Goal: Task Accomplishment & Management: Manage account settings

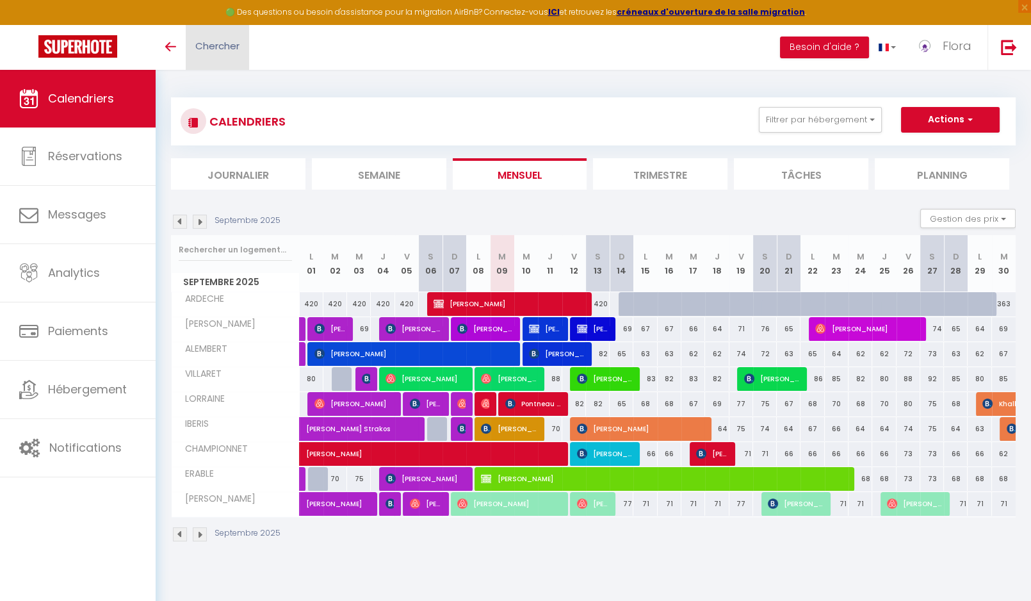
click at [217, 42] on span "Chercher" at bounding box center [217, 45] width 44 height 13
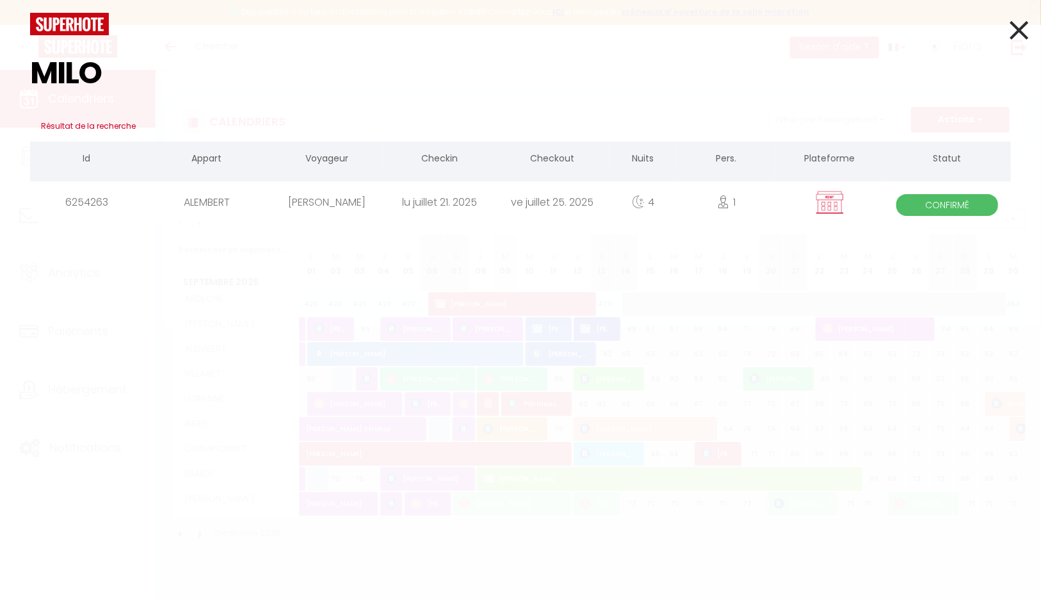
type input "MILO"
click at [454, 207] on div "lu juillet 21. 2025" at bounding box center [439, 202] width 113 height 42
select select
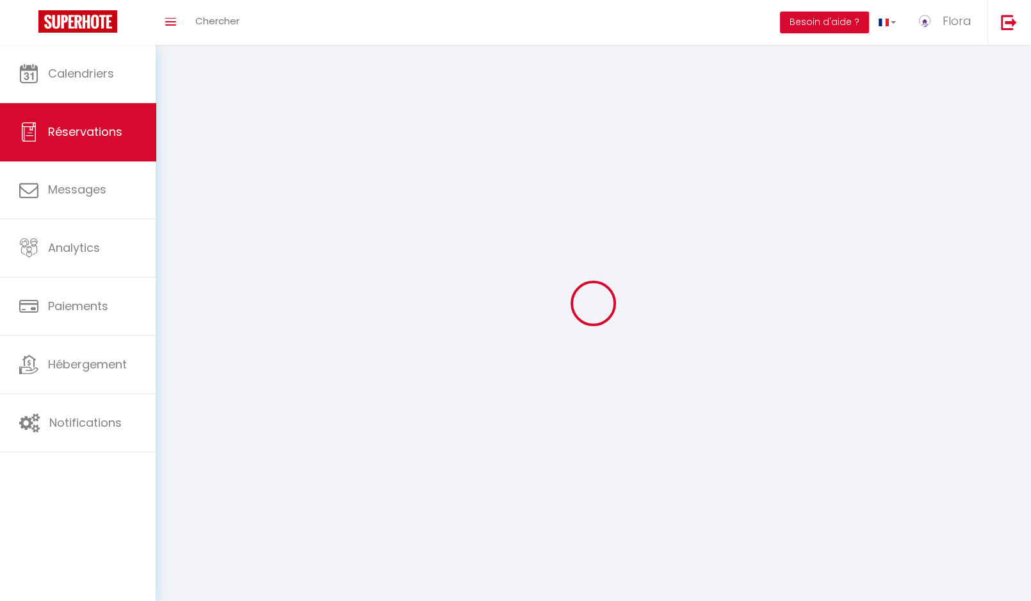
select select
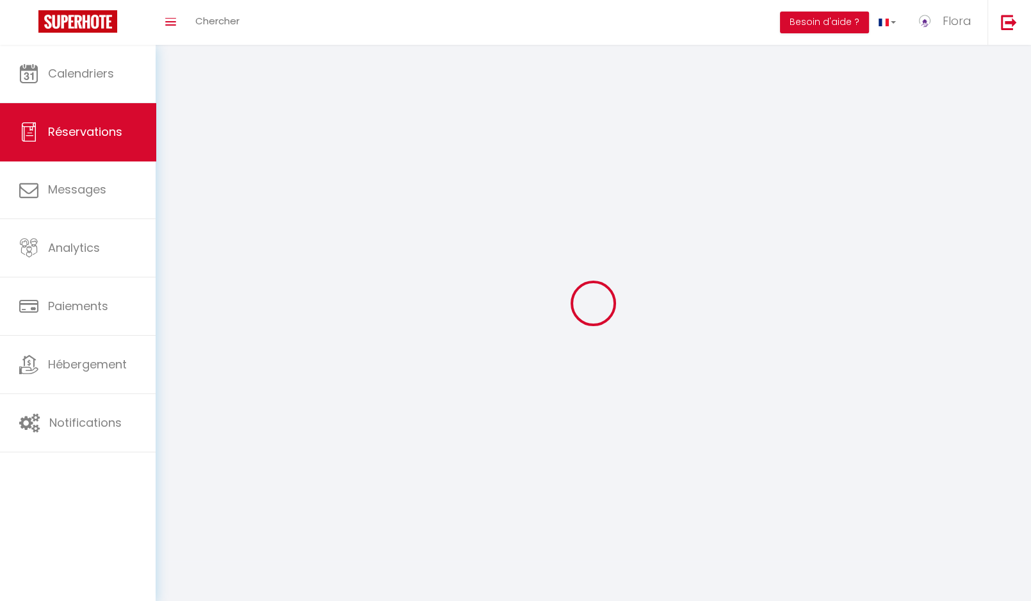
select select
checkbox input "false"
select select
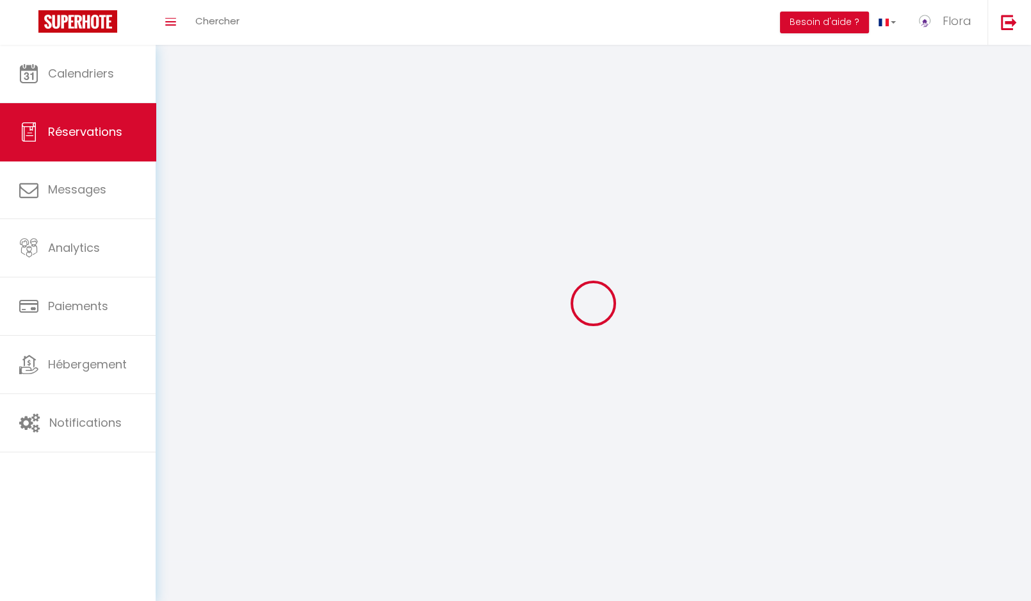
select select
checkbox input "false"
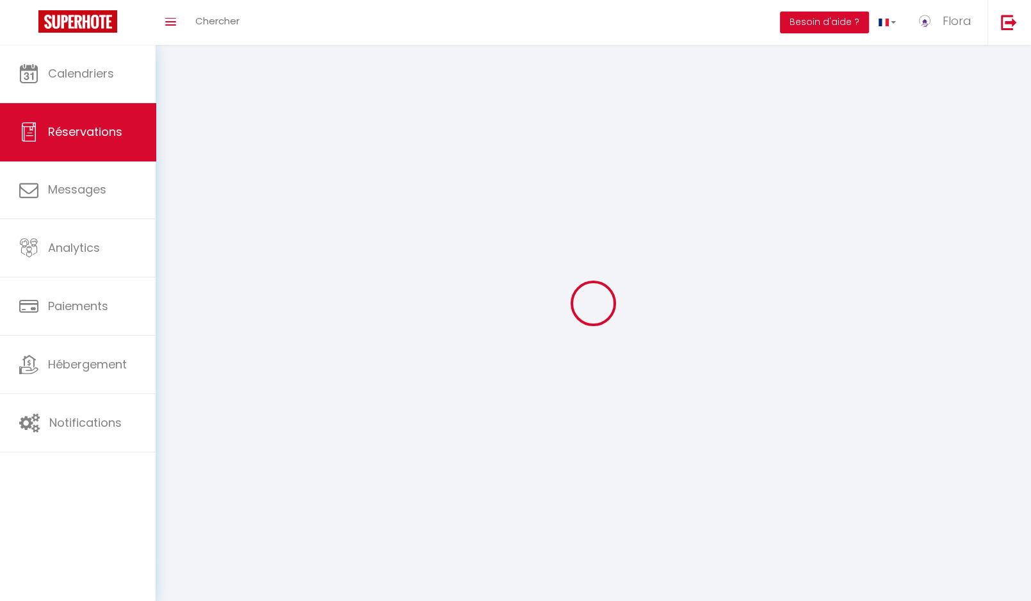
select select
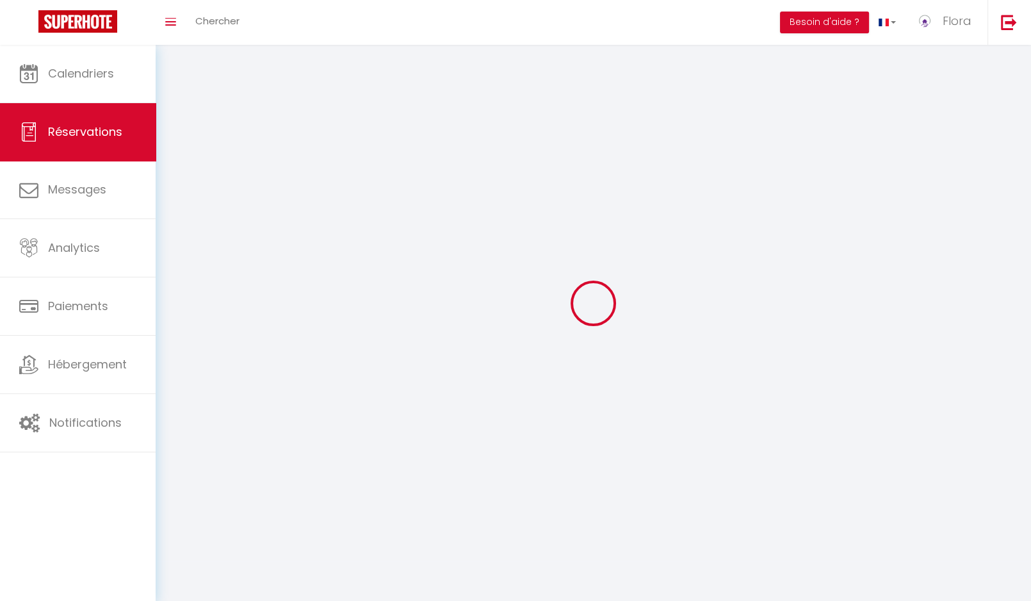
checkbox input "false"
select select
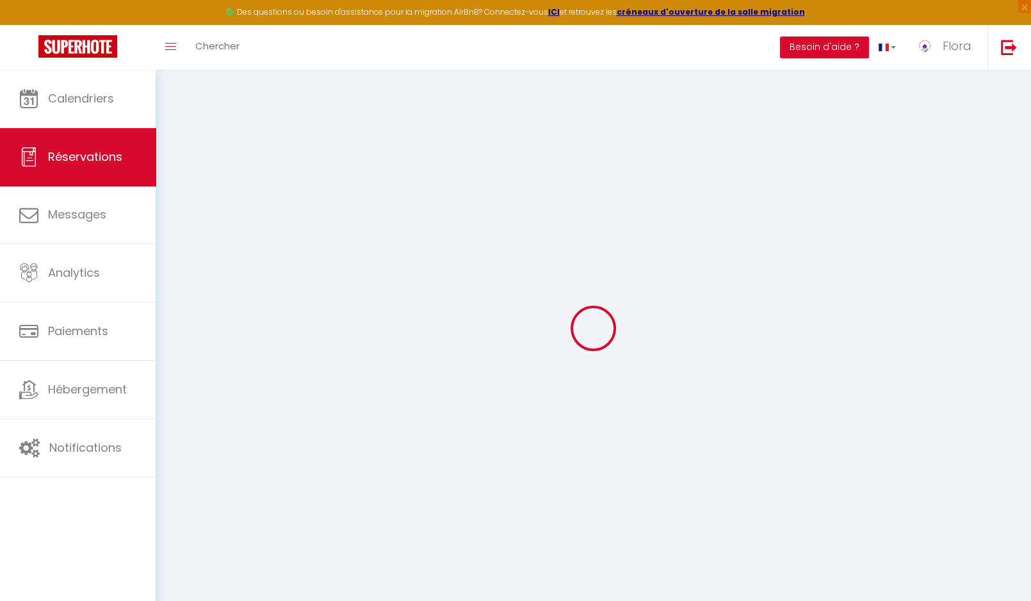
select select
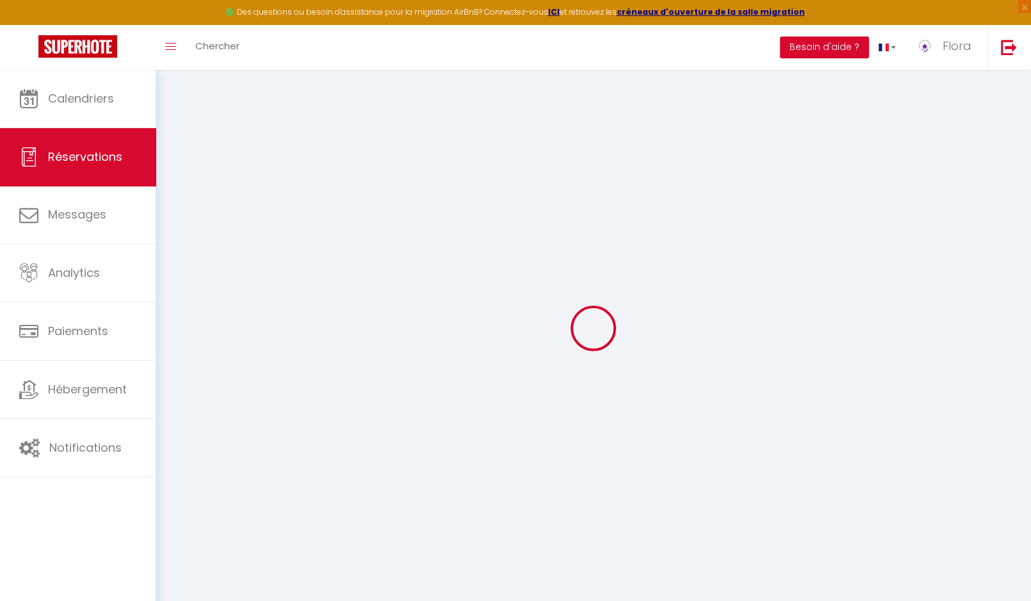
select select
checkbox input "false"
type input "[PERSON_NAME]"
type input "Fugier"
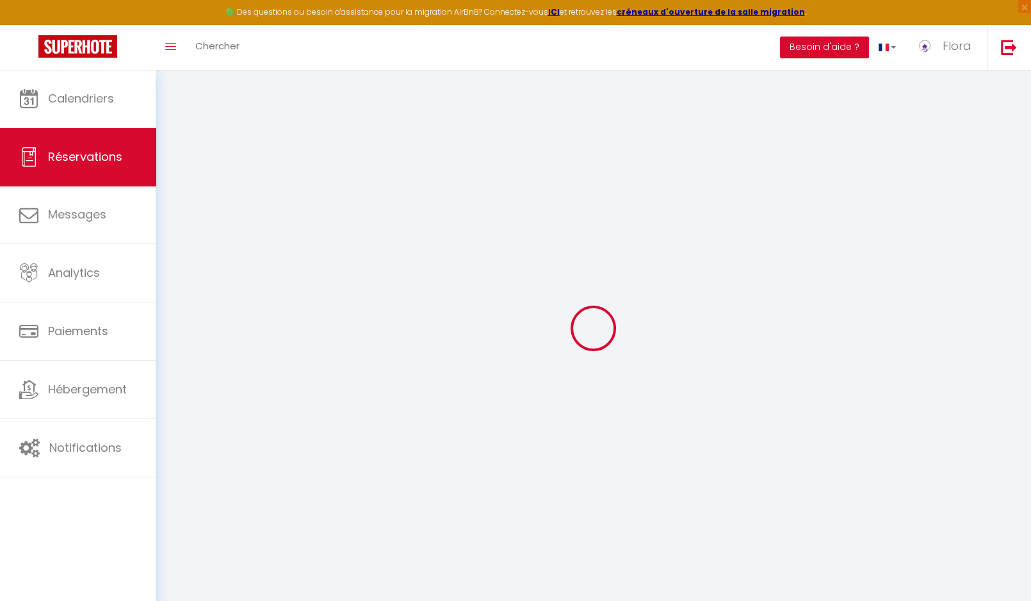
type input "servibat@sfr.fr"
type input "0626775184"
type input "69126"
type input "[STREET_ADDRESS][PERSON_NAME]"
type input "Brindas"
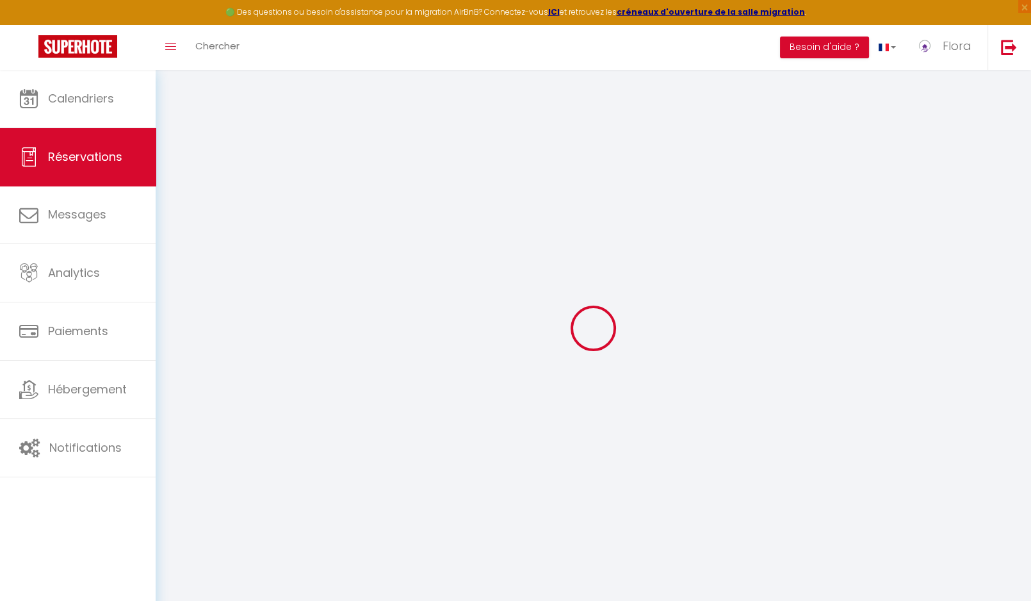
select select "FR"
select select "45424"
select select "1"
type input "Lun 21 Juillet 2025"
select select
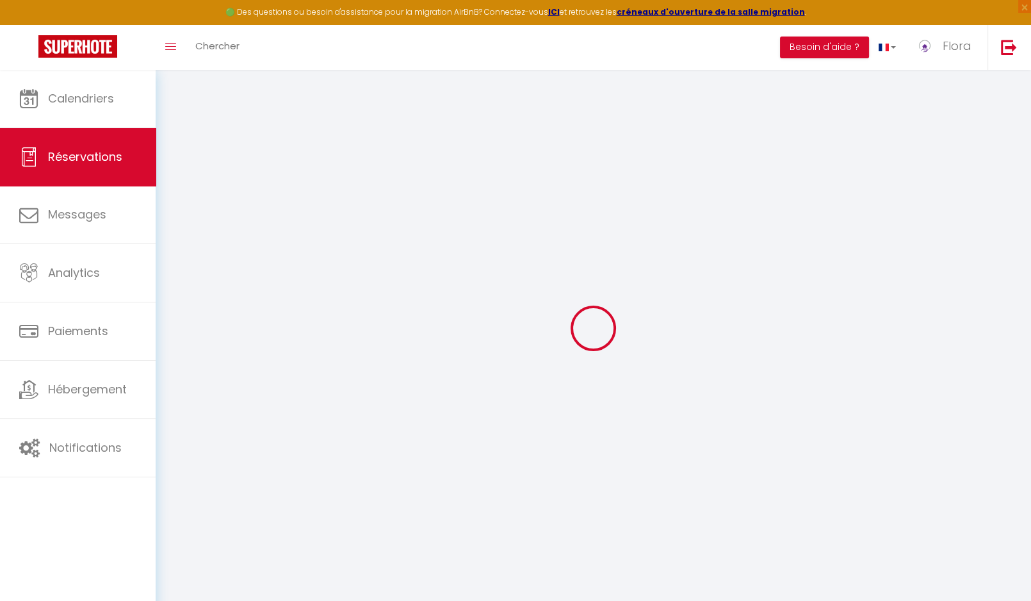
type input "Ven 25 Juillet 2025"
select select
type input "1"
select select "12"
select select "15"
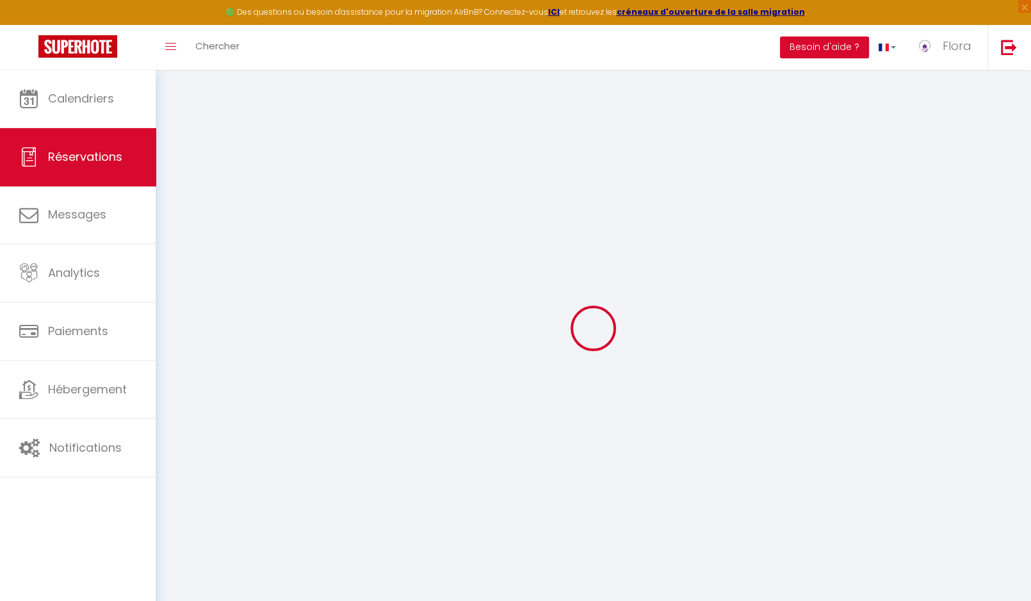
type input "256.08"
checkbox input "false"
type input "0"
select select "69"
type input "0"
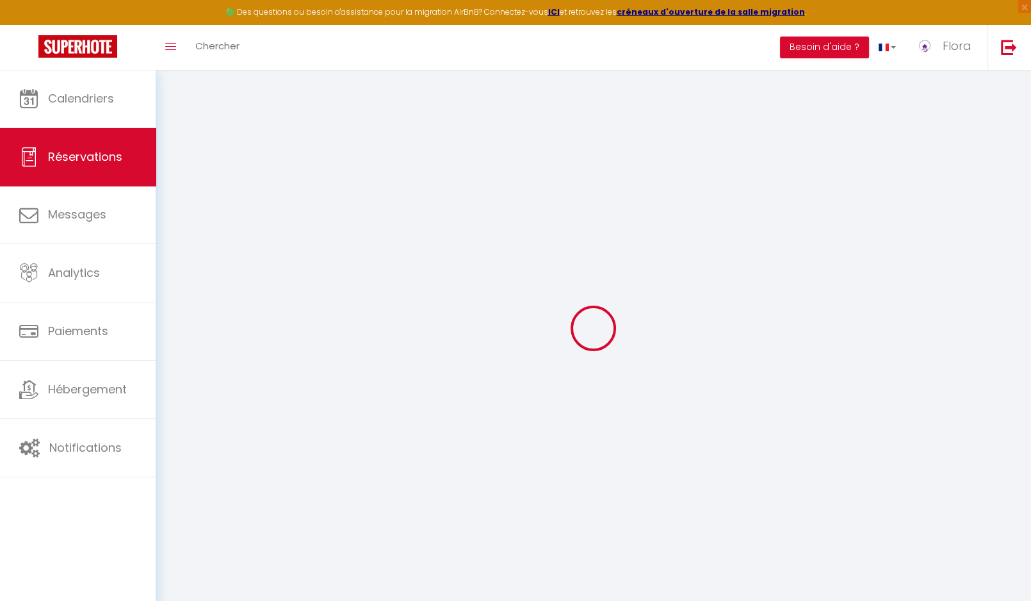
type input "0"
select select
checkbox input "false"
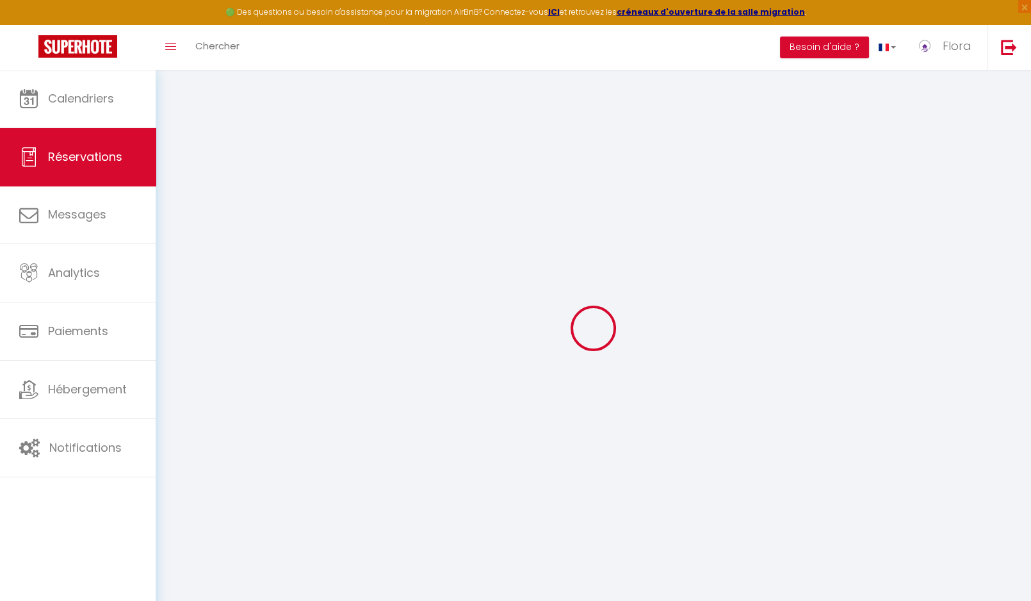
select select
checkbox input "false"
select select
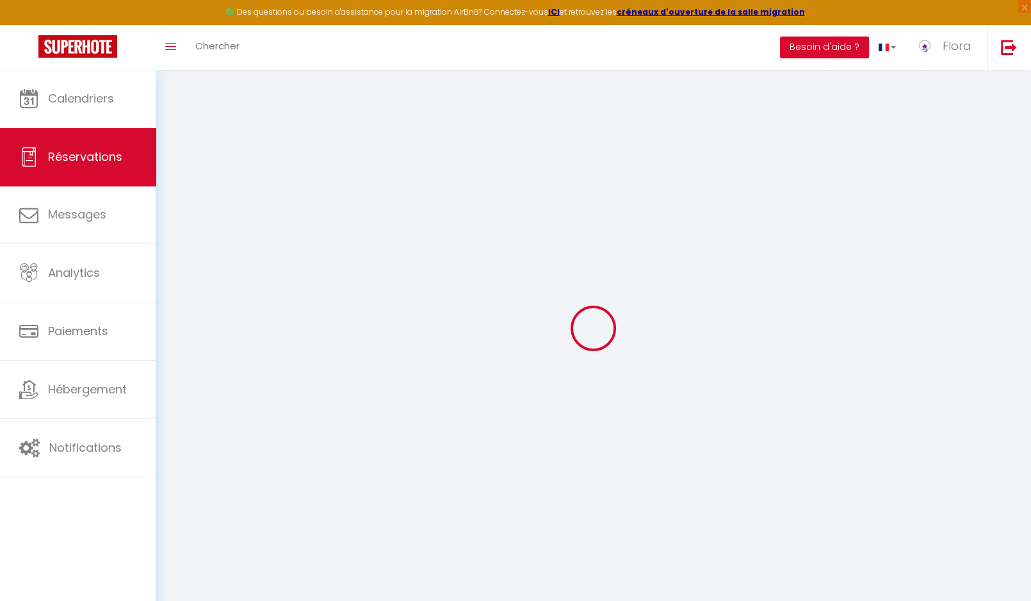
checkbox input "false"
select select
checkbox input "false"
type input "12"
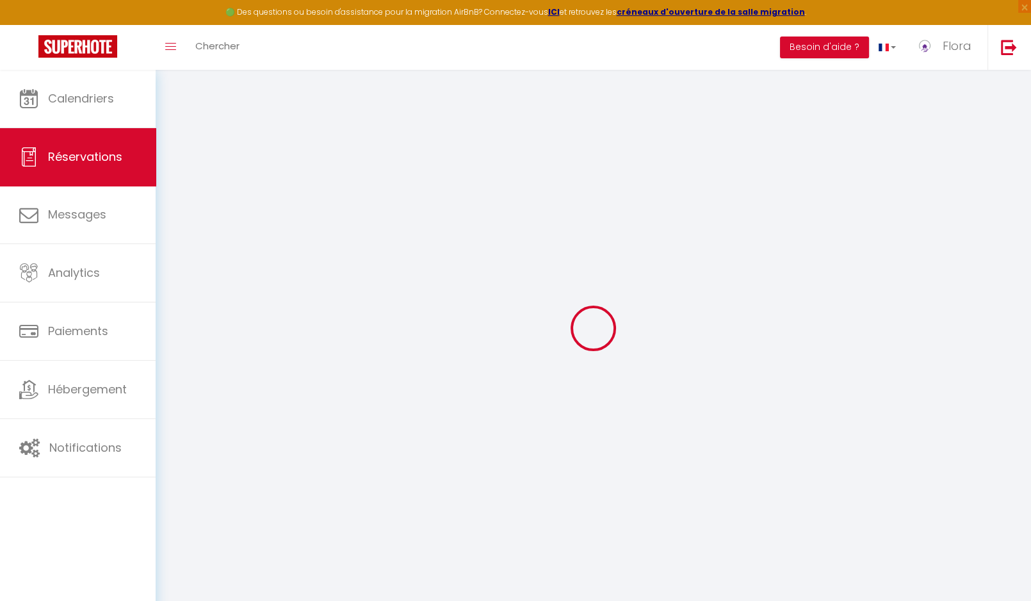
select select
checkbox input "false"
select select
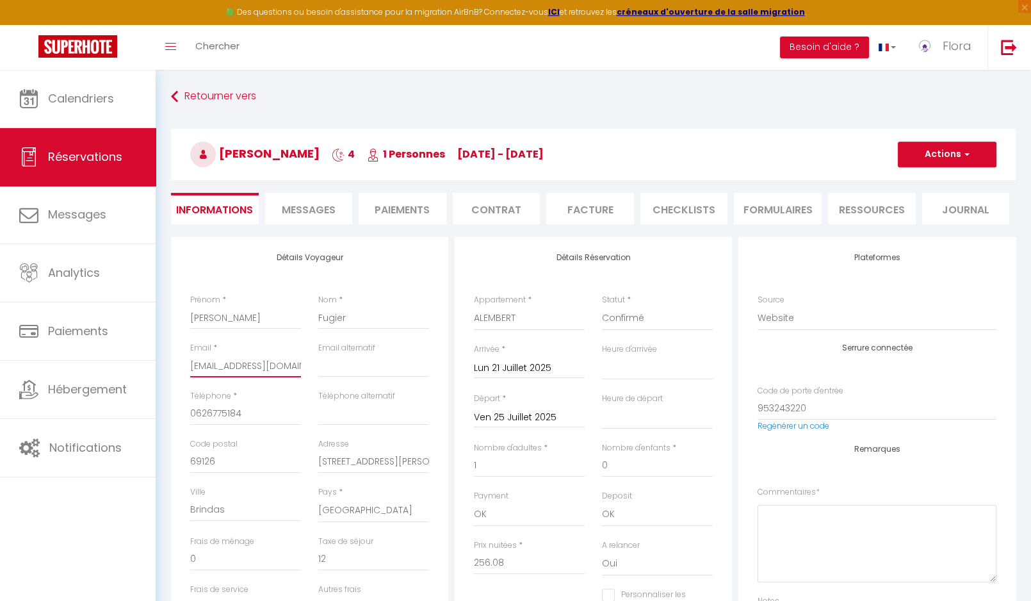
drag, startPoint x: 261, startPoint y: 368, endPoint x: 187, endPoint y: 369, distance: 73.6
click at [187, 369] on div "Email * servibat@sfr.fr" at bounding box center [246, 366] width 128 height 48
drag, startPoint x: 260, startPoint y: 364, endPoint x: 220, endPoint y: 365, distance: 40.3
click at [220, 365] on input "servibat@sfr.fr" at bounding box center [245, 365] width 111 height 23
click at [269, 367] on input "servibat@sfr.fr" at bounding box center [245, 365] width 111 height 23
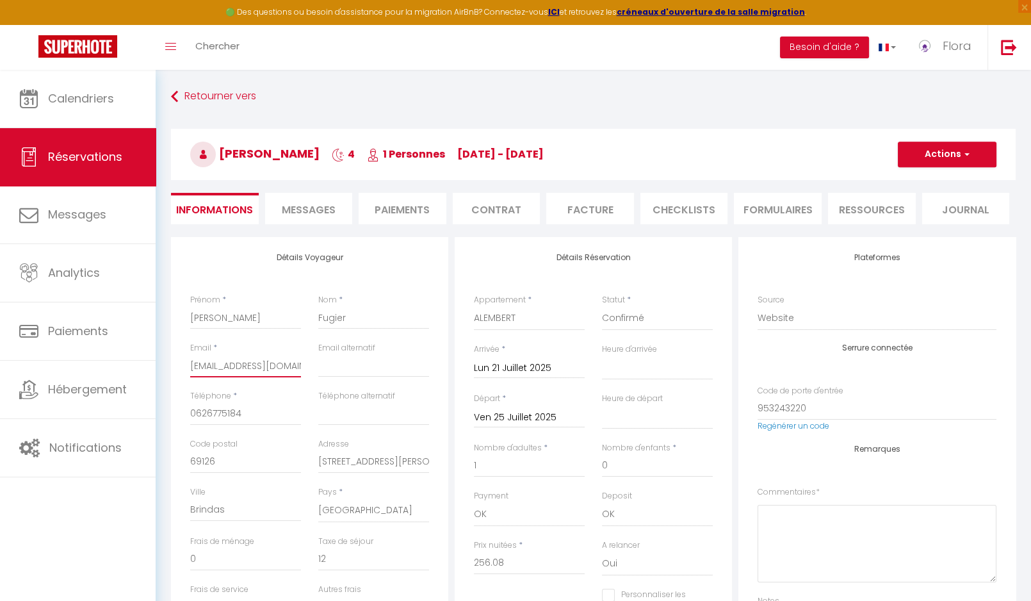
drag, startPoint x: 258, startPoint y: 366, endPoint x: 183, endPoint y: 367, distance: 74.9
click at [190, 367] on input "servibat@sfr.fr" at bounding box center [245, 365] width 111 height 23
click at [247, 416] on input "0626775184" at bounding box center [245, 413] width 111 height 23
drag, startPoint x: 248, startPoint y: 415, endPoint x: 183, endPoint y: 415, distance: 65.3
click at [190, 415] on input "0626775184" at bounding box center [245, 413] width 111 height 23
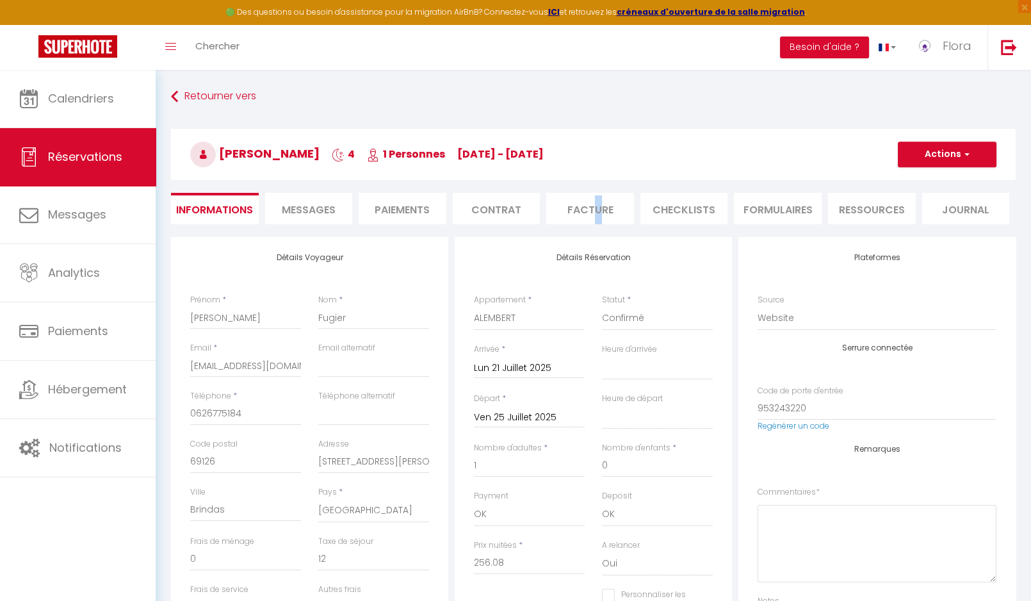
click at [597, 205] on li "Facture" at bounding box center [590, 208] width 88 height 31
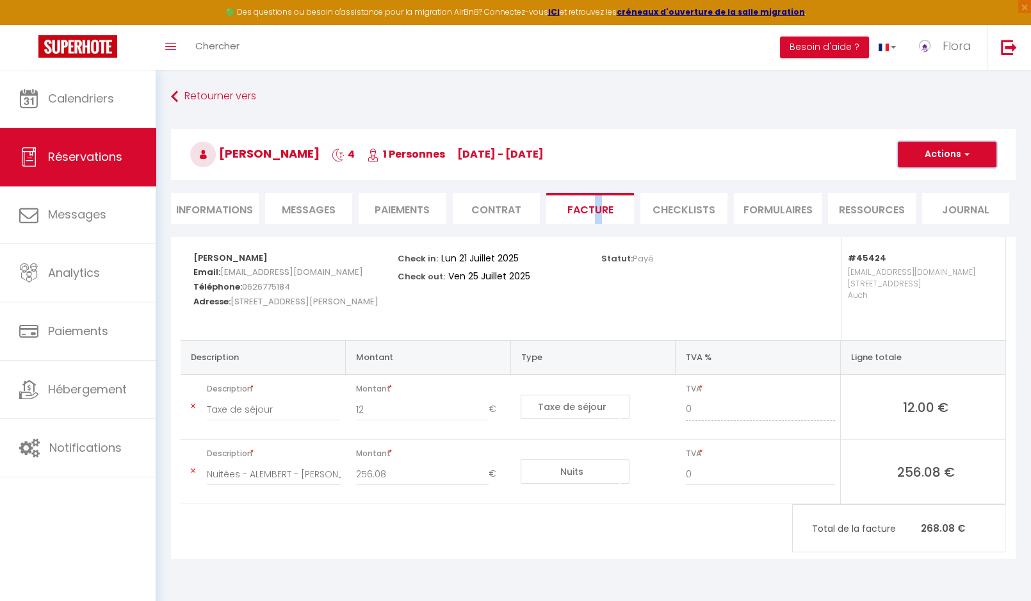
click at [935, 157] on button "Actions" at bounding box center [947, 154] width 99 height 26
click at [923, 198] on link "Aperçu et éditer" at bounding box center [937, 199] width 108 height 17
drag, startPoint x: 221, startPoint y: 272, endPoint x: 284, endPoint y: 271, distance: 62.8
click at [284, 271] on h5 "Email: servibat@sfr.fr" at bounding box center [286, 270] width 187 height 15
copy span "servibat@sfr.fr"
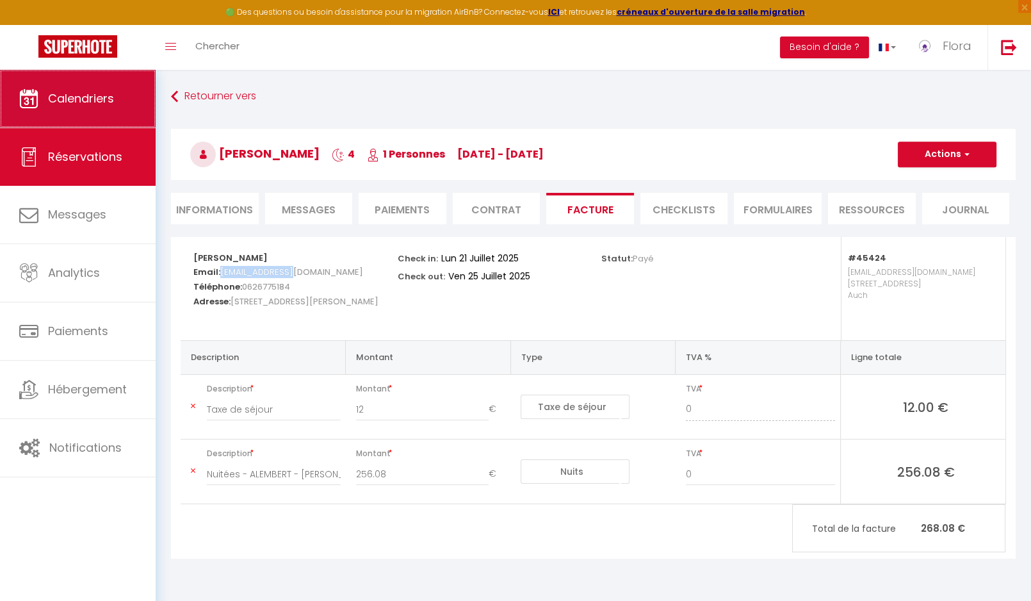
click at [86, 112] on link "Calendriers" at bounding box center [78, 99] width 156 height 58
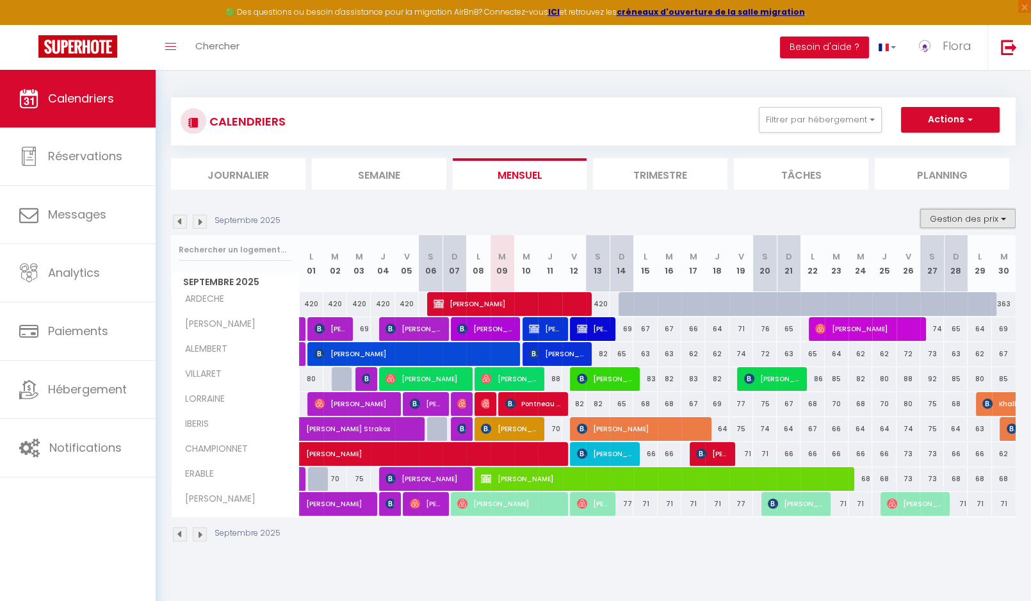
click at [985, 221] on button "Gestion des prix" at bounding box center [967, 218] width 95 height 19
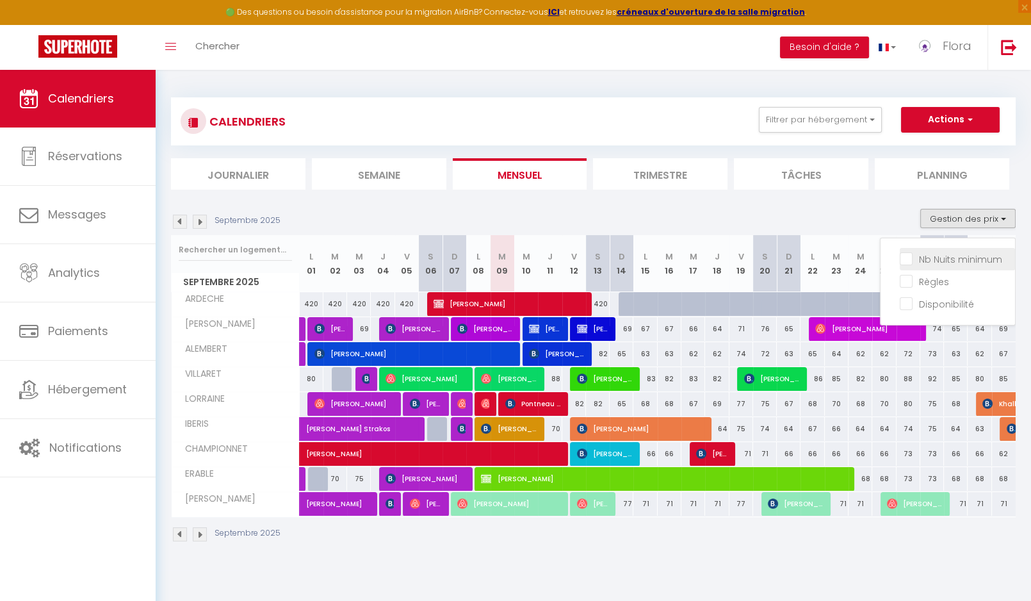
click at [962, 260] on input "Nb Nuits minimum" at bounding box center [956, 258] width 115 height 13
checkbox input "true"
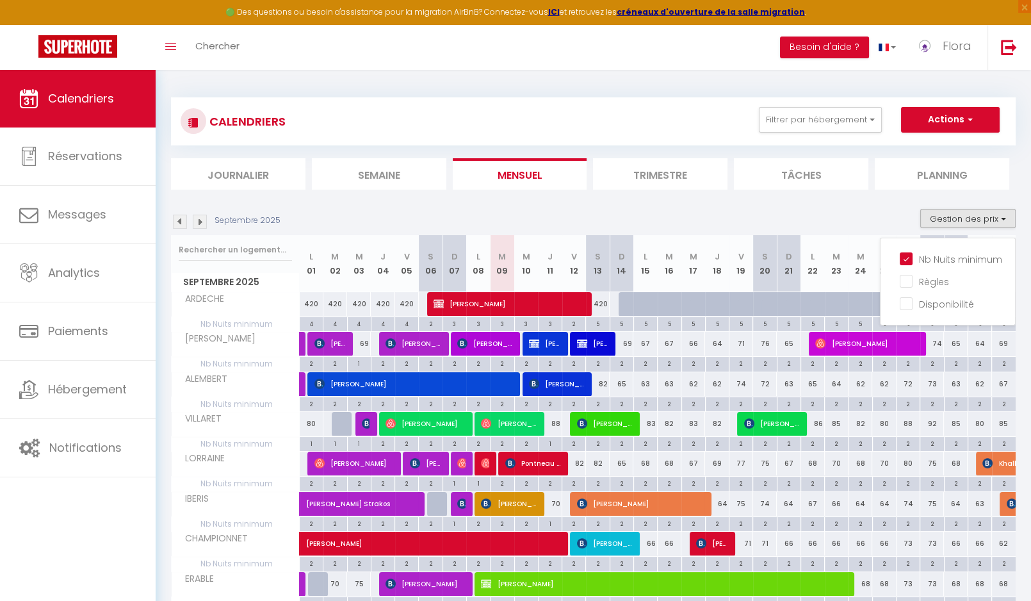
scroll to position [31, 0]
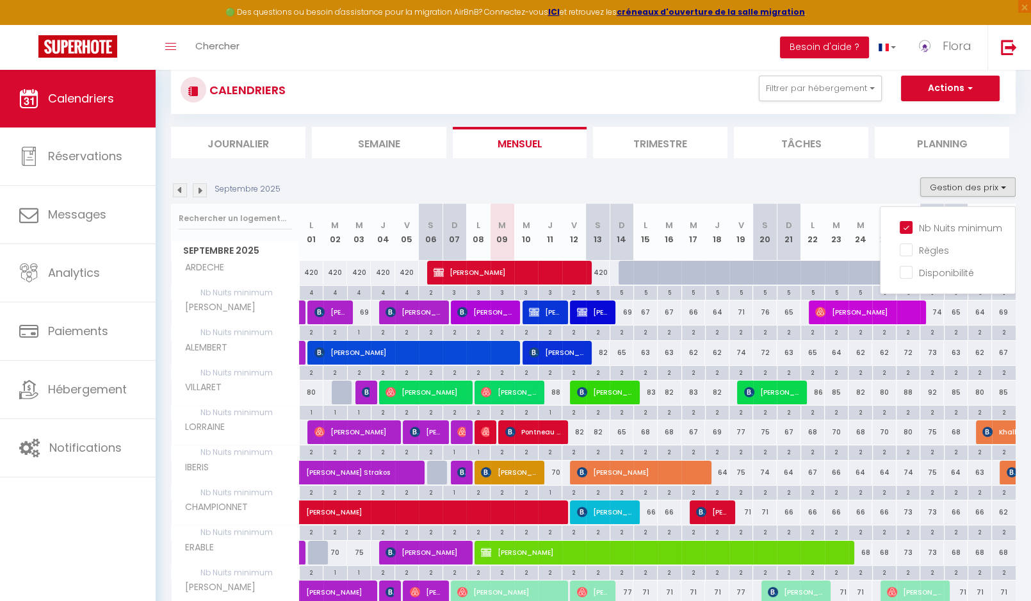
click at [706, 181] on div "Septembre 2025 Gestion des prix Nb Nuits minimum Règles Disponibilité" at bounding box center [593, 190] width 844 height 26
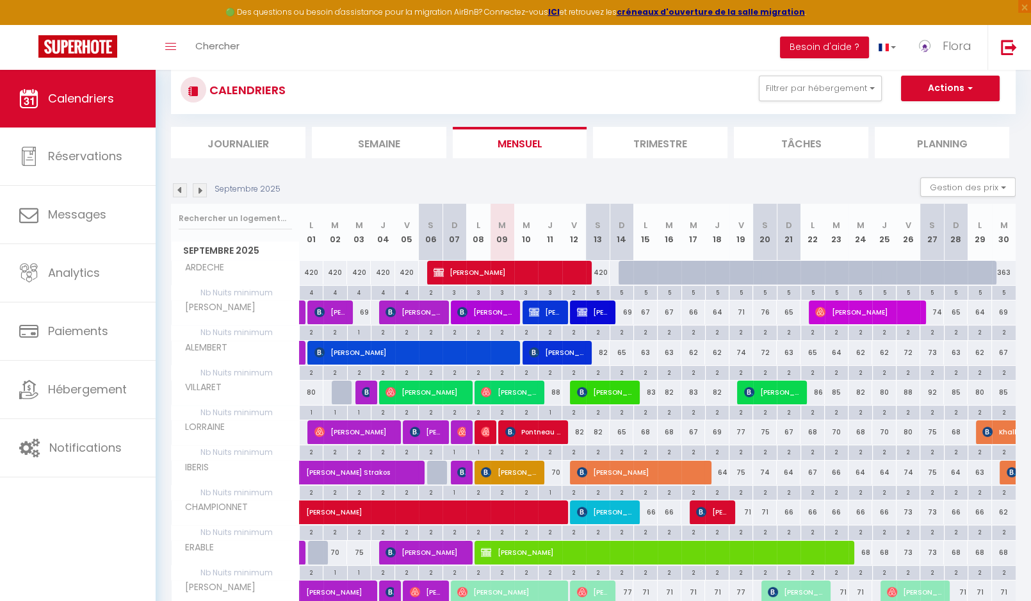
click at [200, 194] on img at bounding box center [200, 190] width 14 height 14
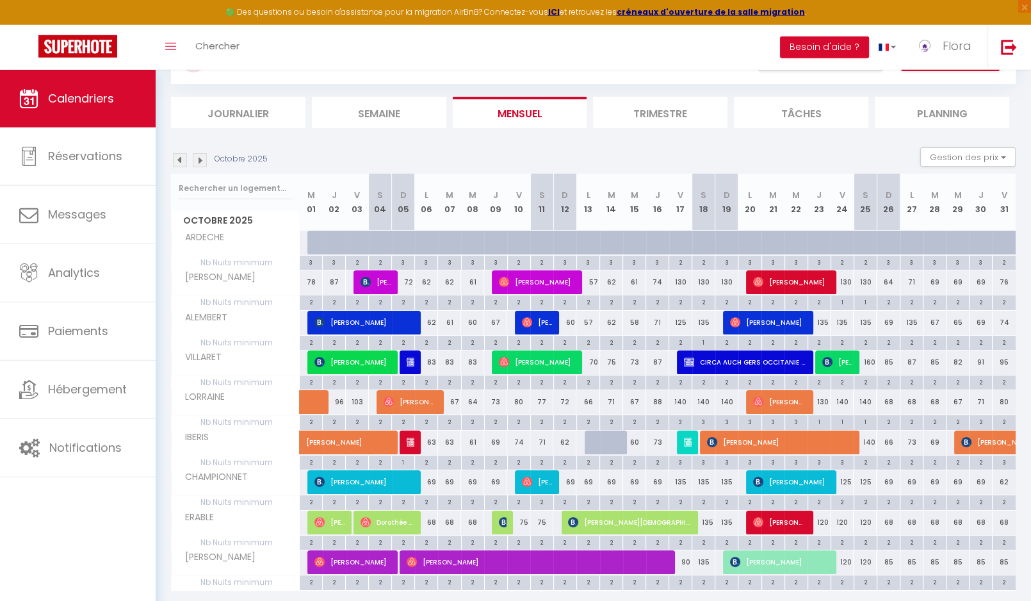
scroll to position [97, 0]
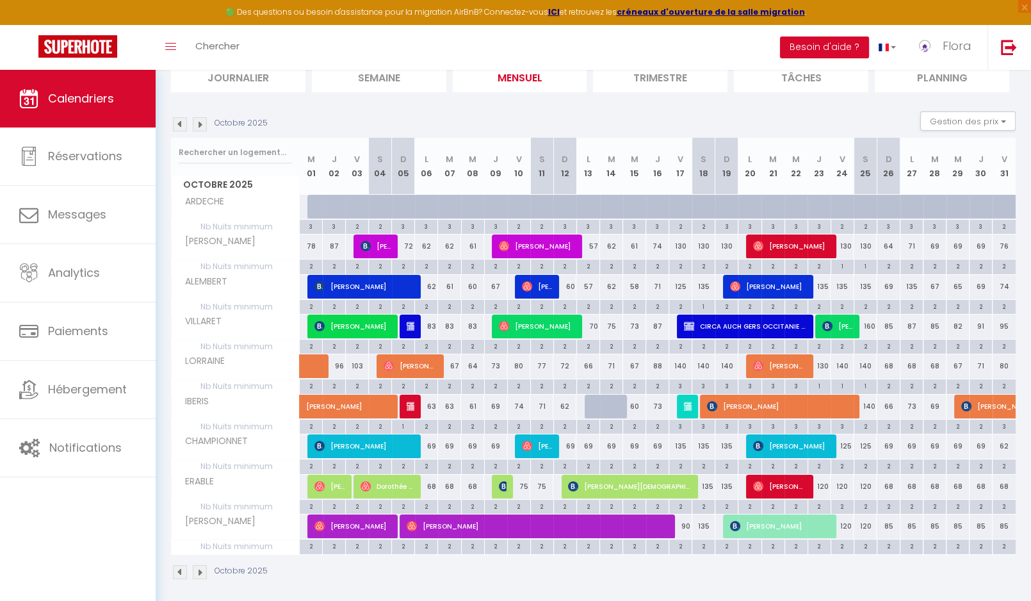
click at [181, 565] on img at bounding box center [180, 572] width 14 height 14
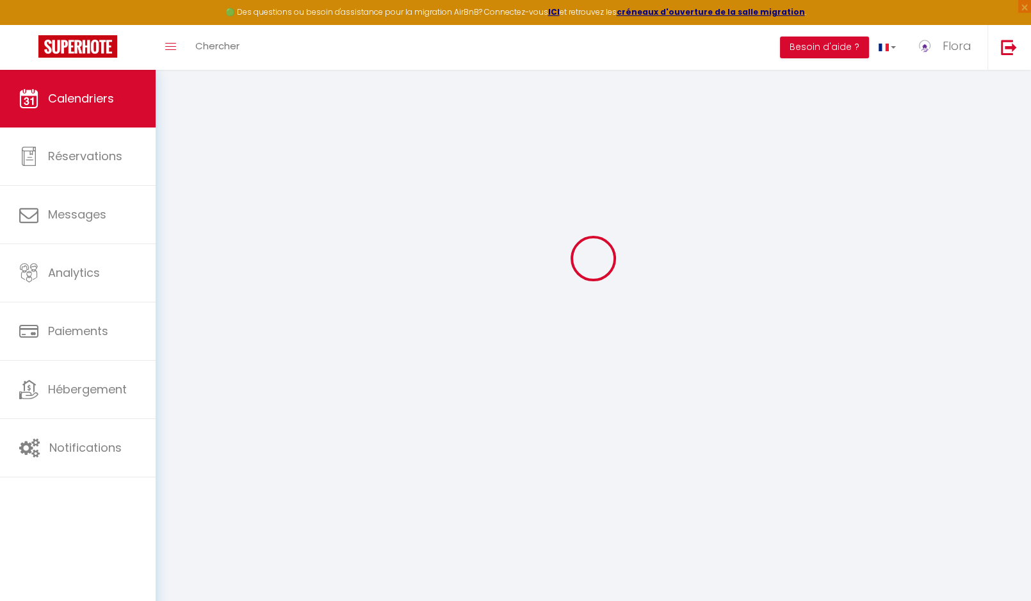
scroll to position [69, 0]
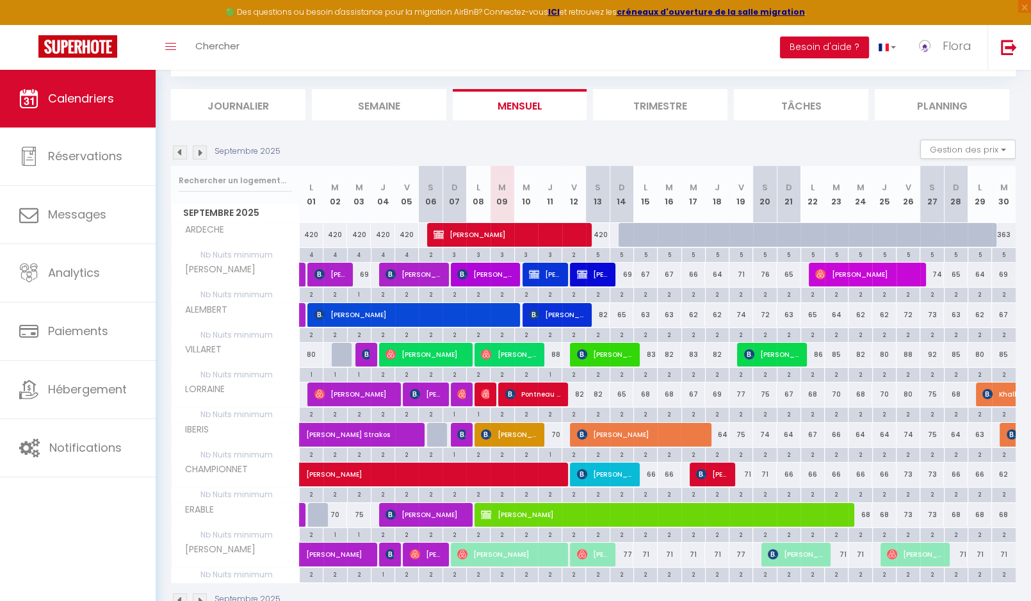
click at [1007, 350] on div "85" at bounding box center [1004, 355] width 24 height 24
type input "85"
type input "Mar 30 Septembre 2025"
type input "Mer 01 Octobre 2025"
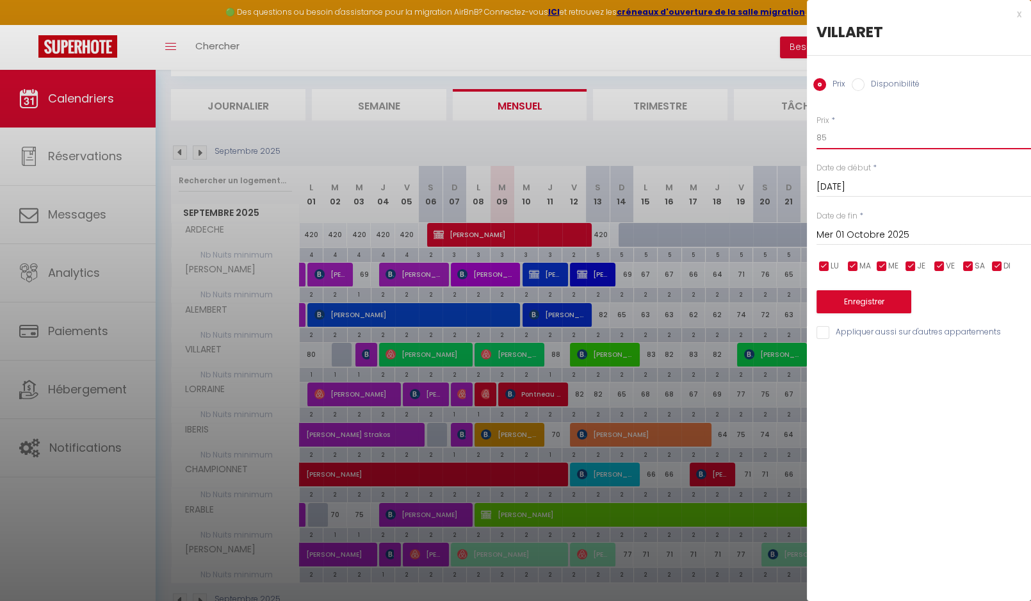
click at [905, 139] on input "85" at bounding box center [923, 137] width 214 height 23
type input "8"
type input "91"
click at [859, 305] on button "Enregistrer" at bounding box center [863, 301] width 95 height 23
click at [859, 305] on div "Enregistrer" at bounding box center [923, 293] width 214 height 39
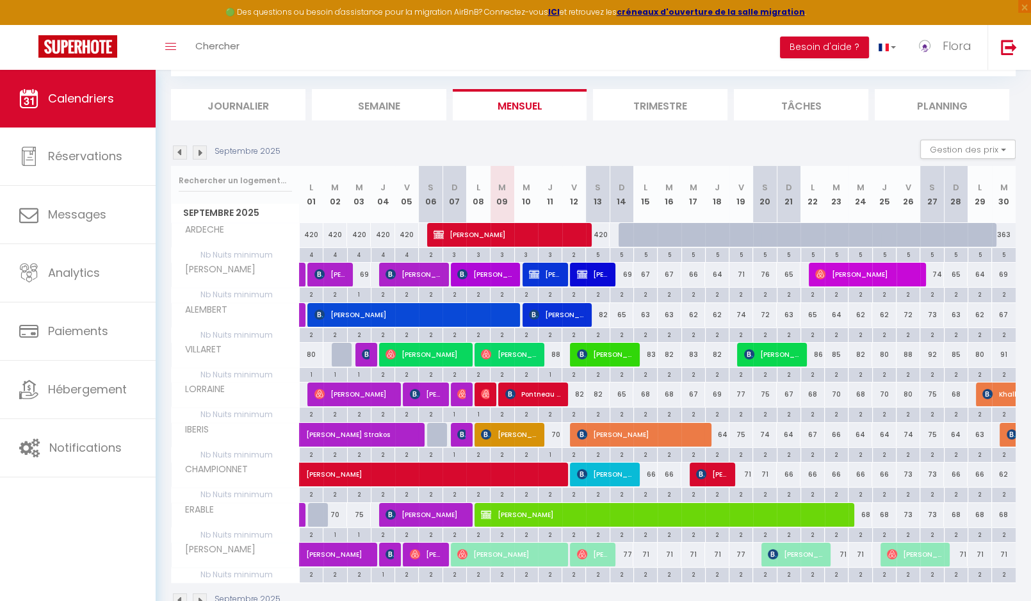
click at [1007, 372] on div "2" at bounding box center [1004, 373] width 24 height 12
type input "2"
type input "Mar 30 Septembre 2025"
type input "Mer 01 Octobre 2025"
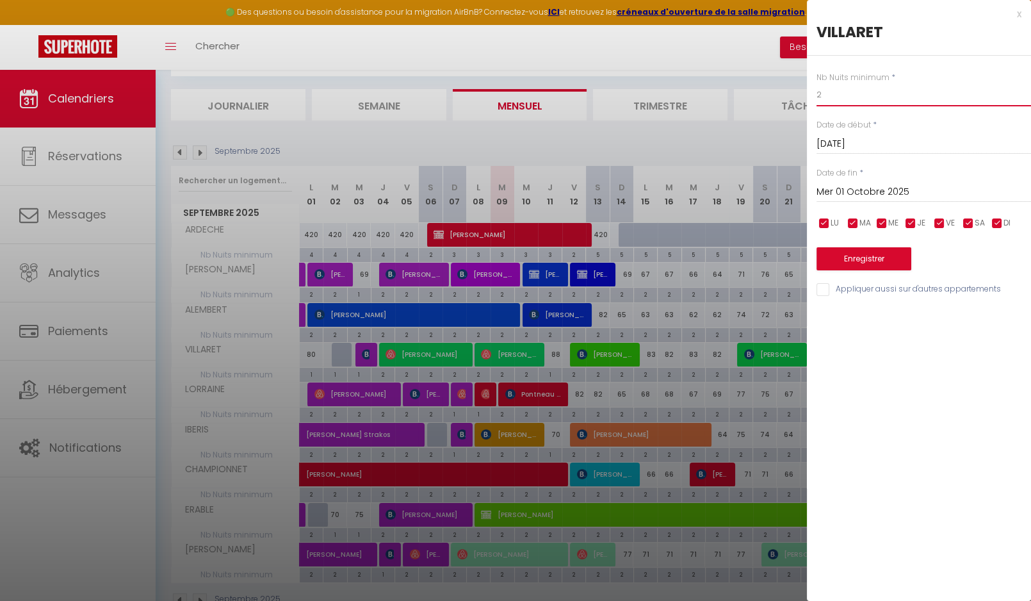
click at [850, 92] on input "2" at bounding box center [923, 94] width 214 height 23
type input "1"
click at [862, 258] on button "Enregistrer" at bounding box center [863, 258] width 95 height 23
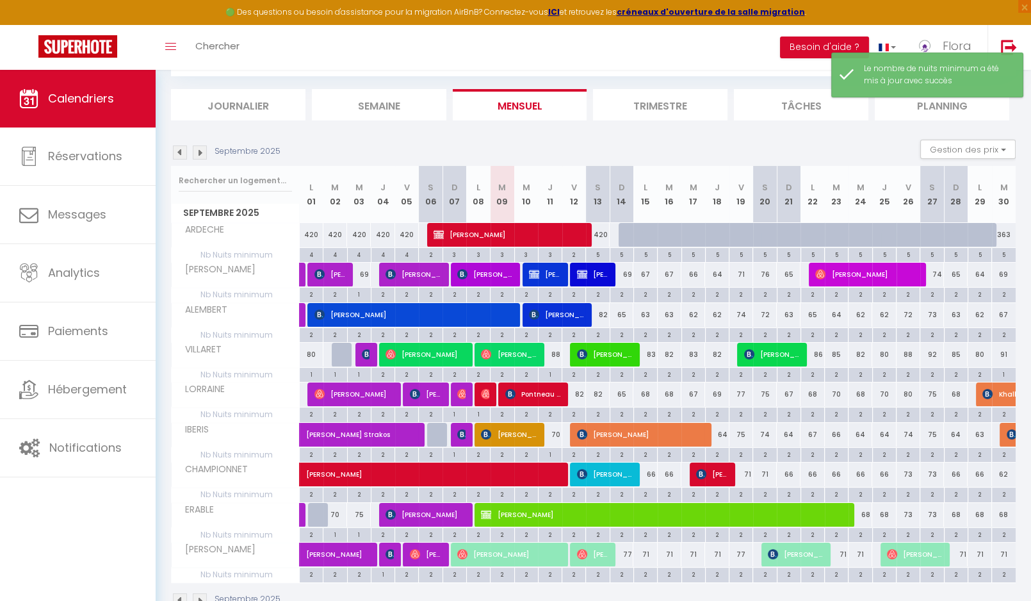
click at [827, 146] on div "Septembre 2025 Gestion des prix Nb Nuits minimum Règles Disponibilité" at bounding box center [593, 153] width 844 height 26
click at [51, 101] on span "Calendriers" at bounding box center [81, 98] width 66 height 16
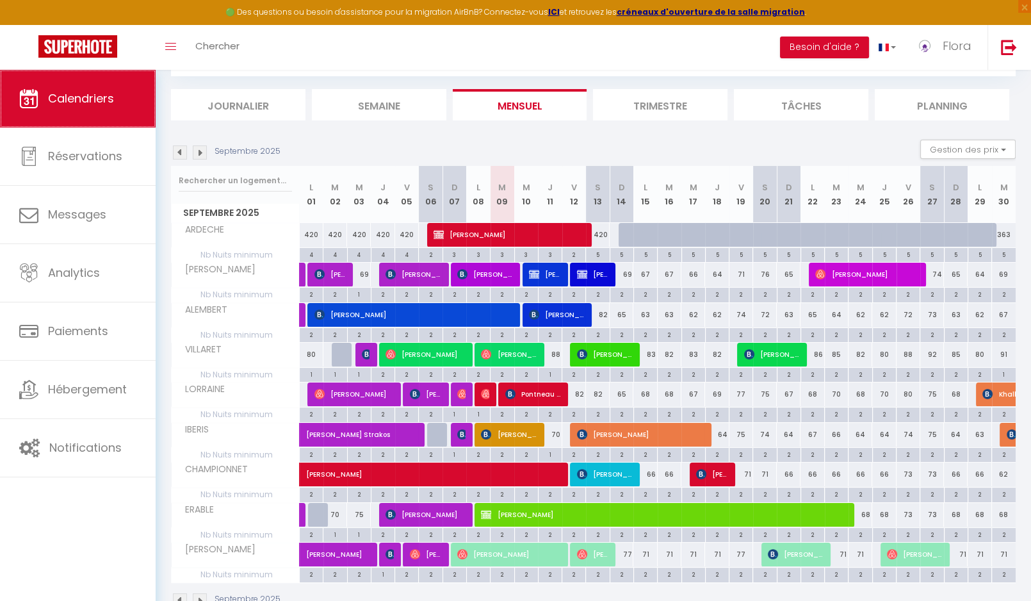
click at [31, 83] on link "Calendriers" at bounding box center [78, 99] width 156 height 58
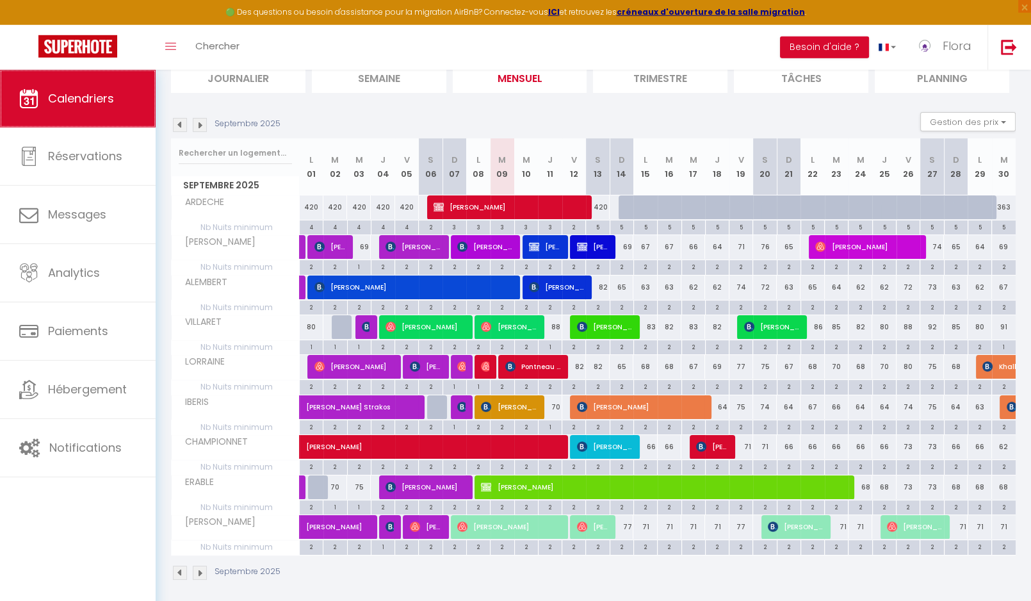
scroll to position [97, 0]
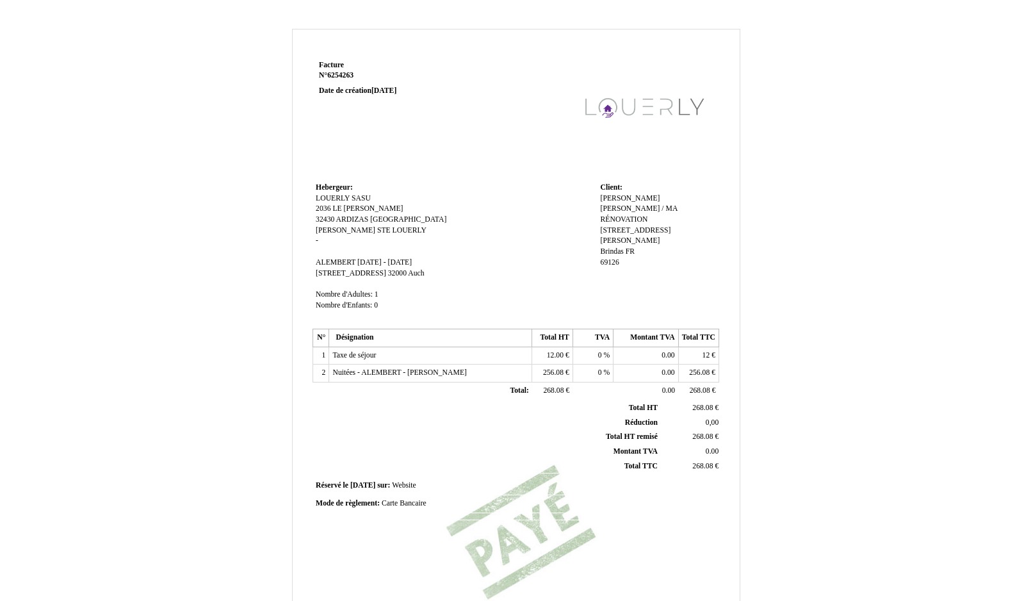
scroll to position [171, 0]
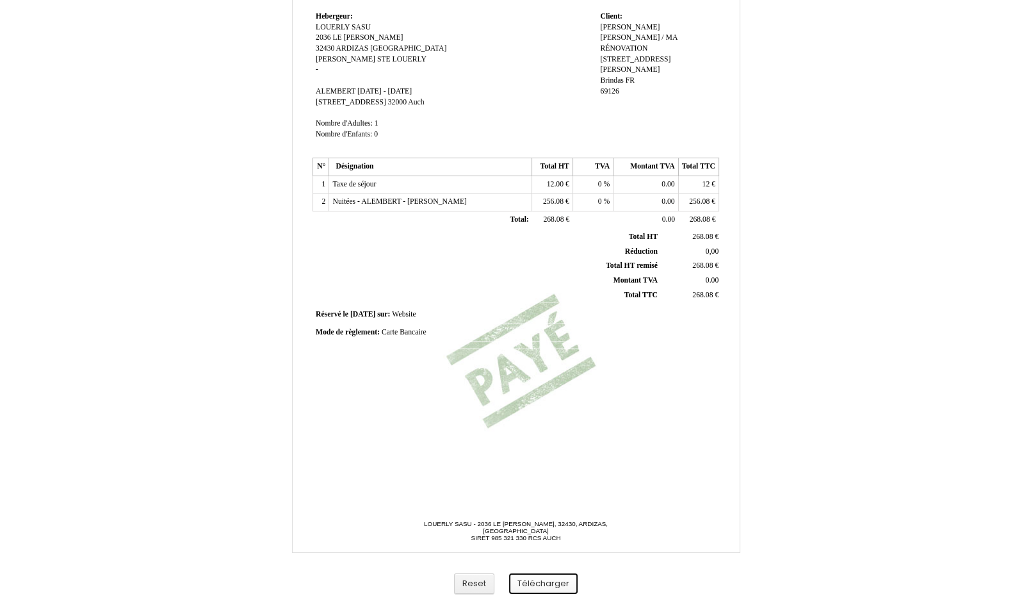
click at [545, 585] on button "Télécharger" at bounding box center [543, 583] width 69 height 21
